Goal: Find specific page/section: Find specific page/section

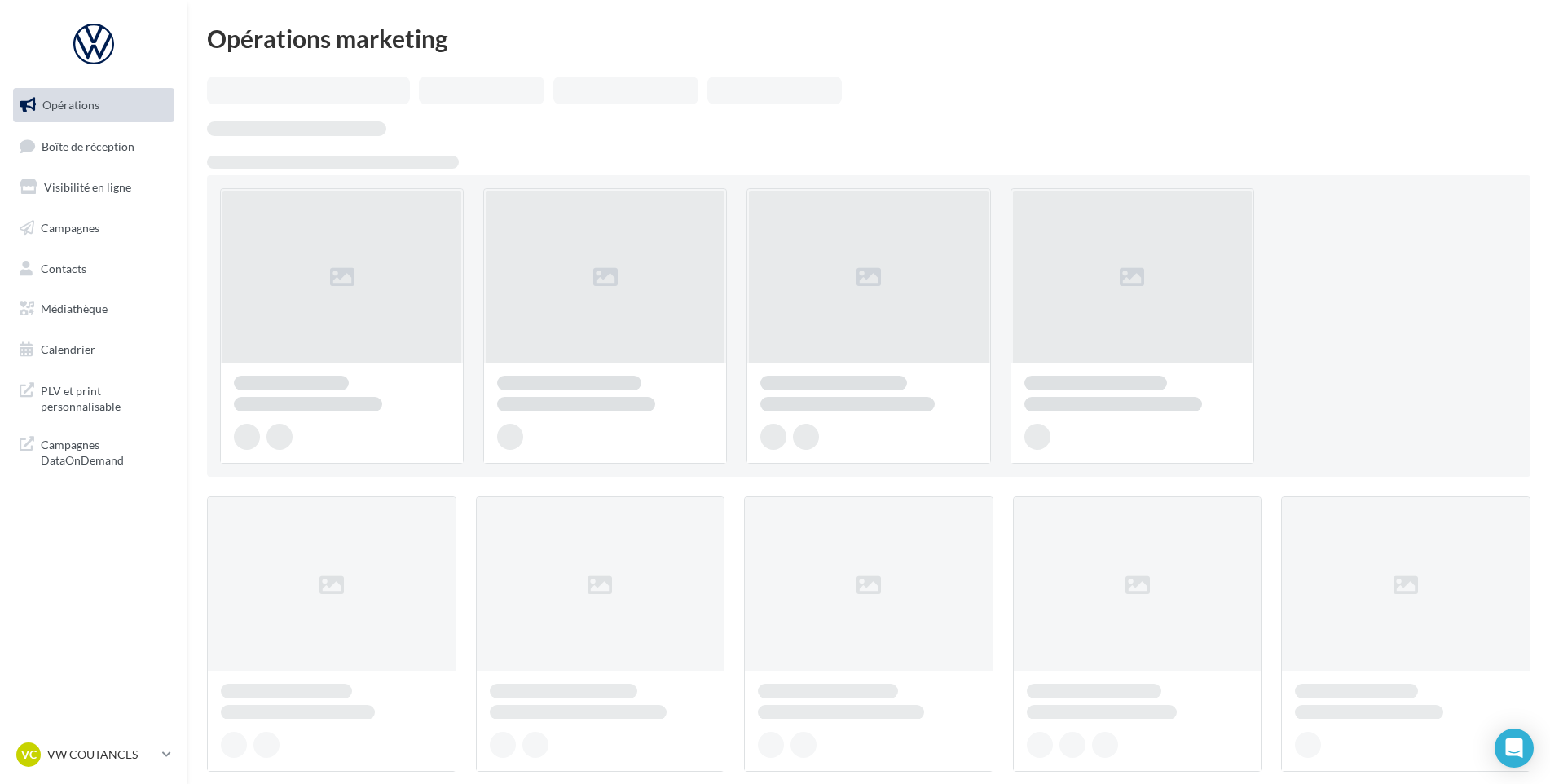
click at [6, 155] on div "Opérations Boîte de réception Visibilité en ligne Campagnes Contacts Médiathèqu…" at bounding box center [94, 281] width 186 height 400
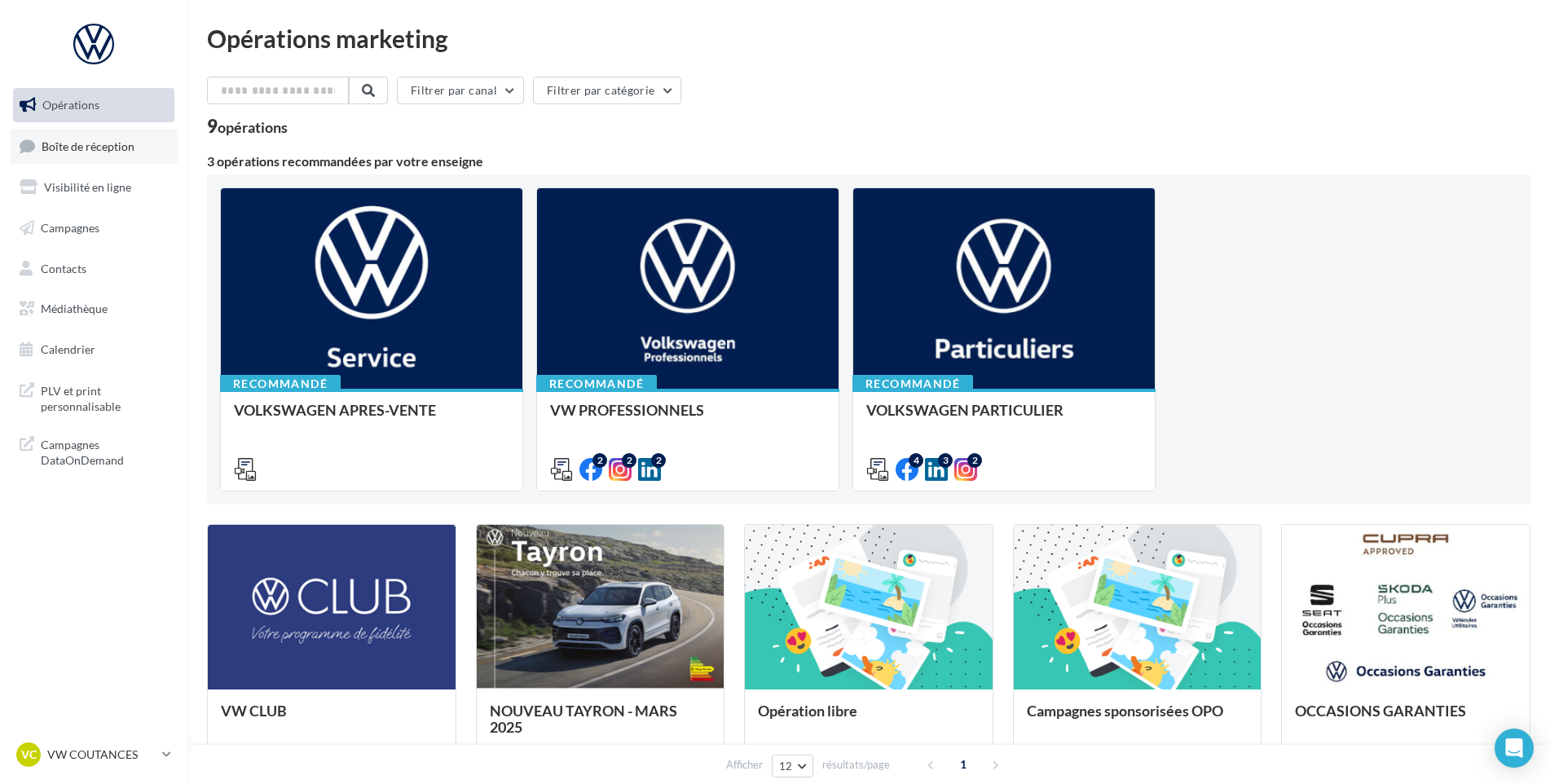
click at [31, 146] on icon at bounding box center [27, 146] width 16 height 22
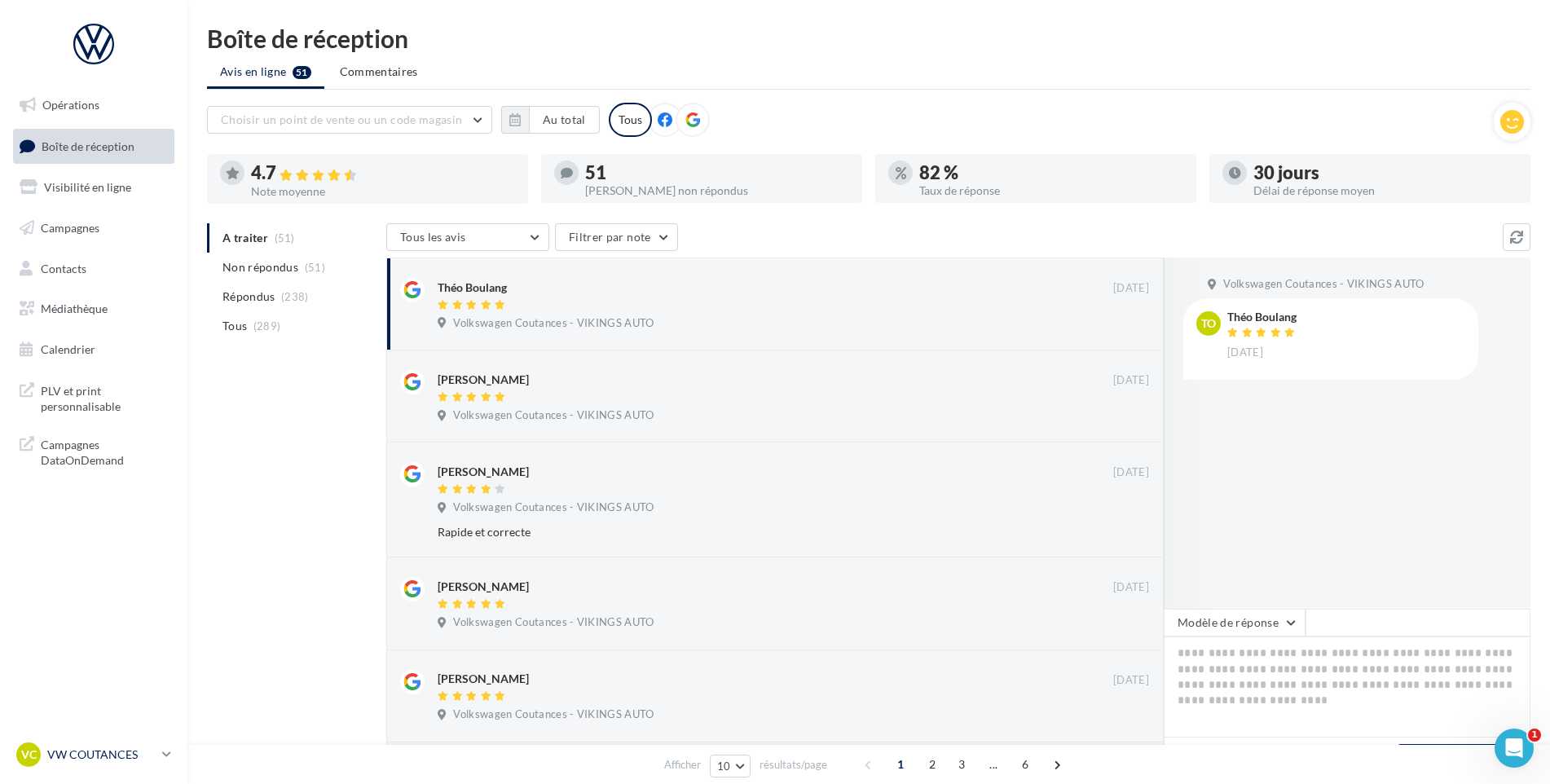
click at [17, 757] on div "VC" at bounding box center [29, 755] width 25 height 25
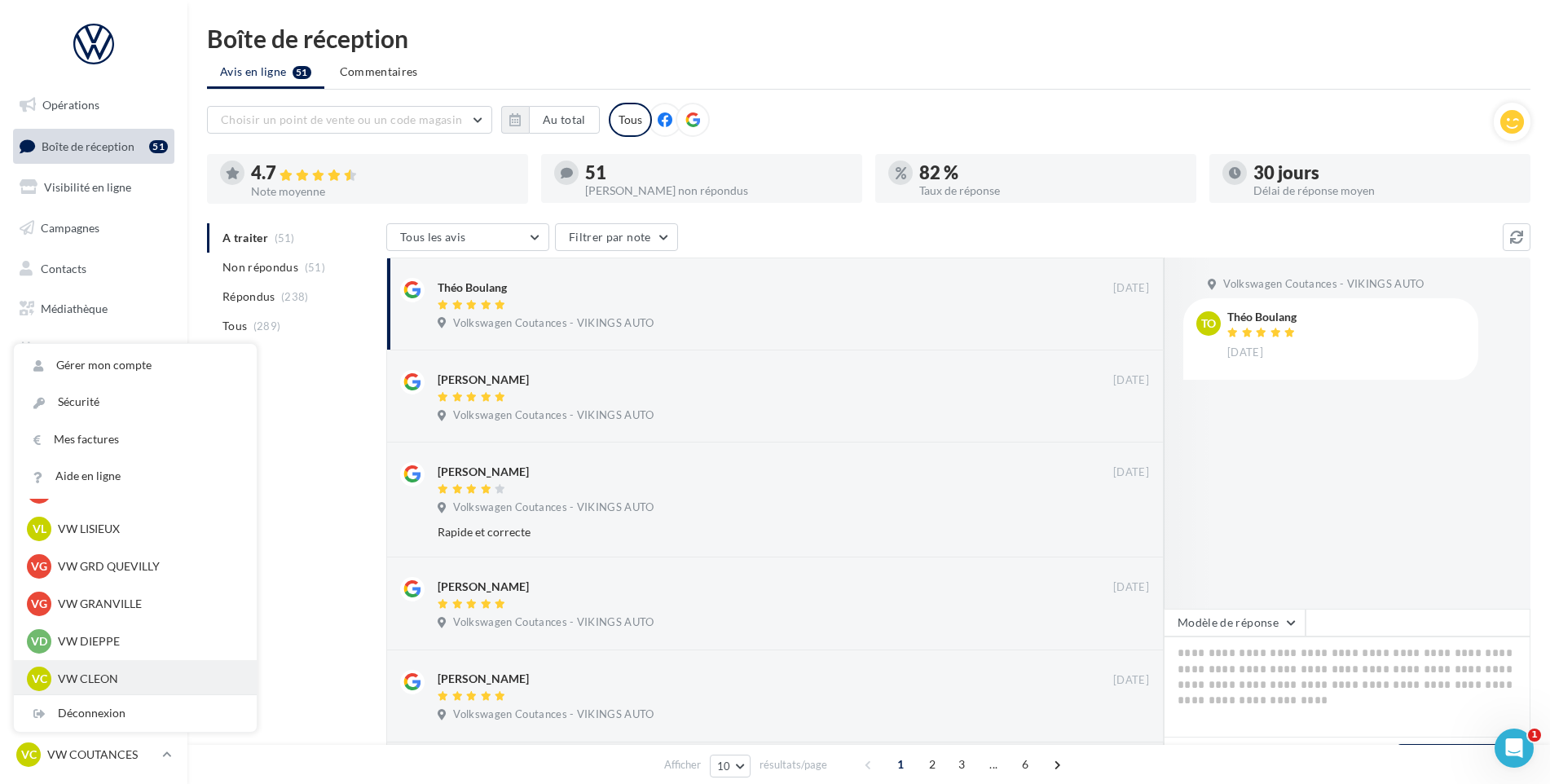
scroll to position [489, 0]
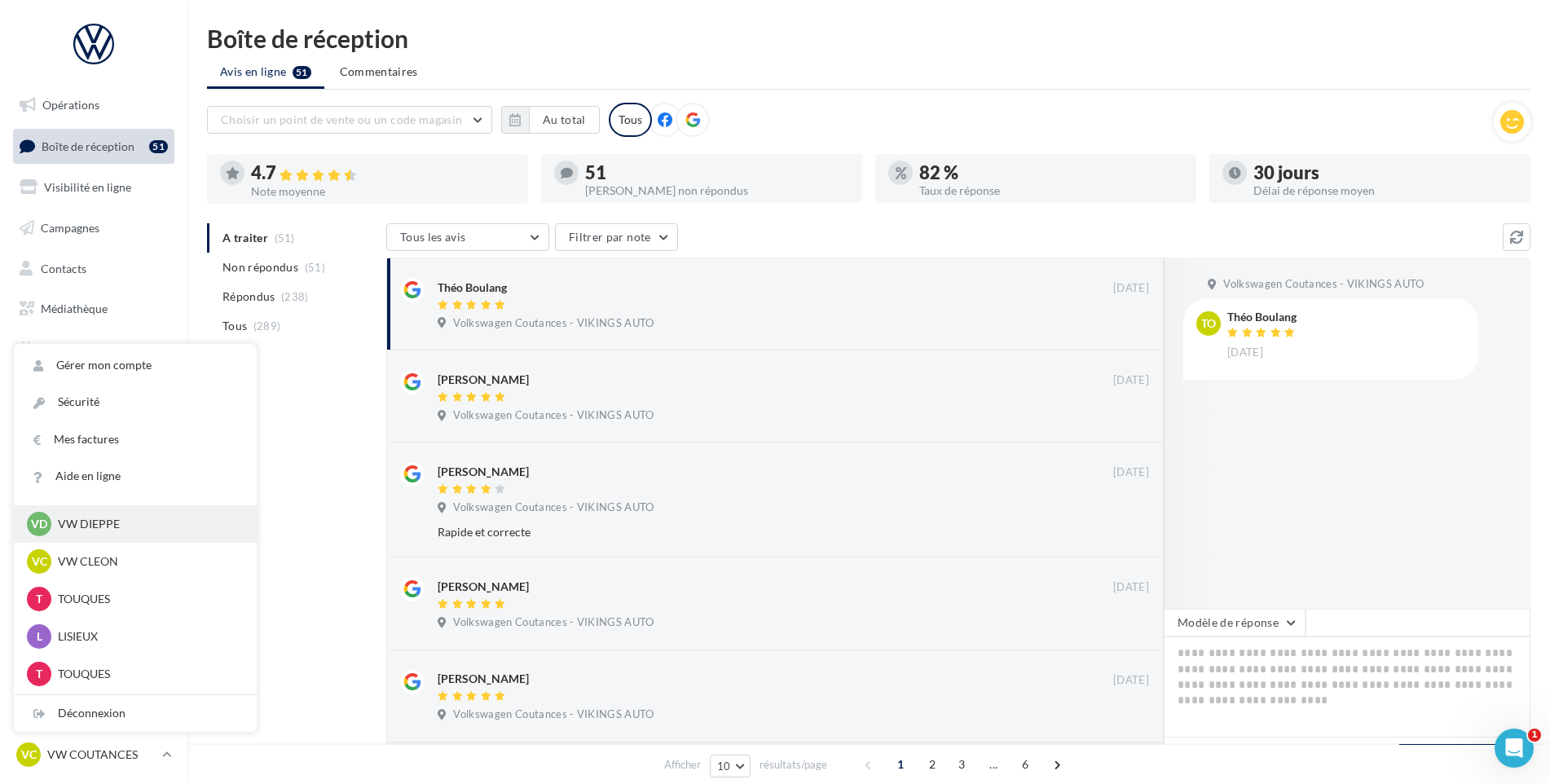
click at [83, 519] on p "VW DIEPPE" at bounding box center [147, 524] width 180 height 17
